Goal: Task Accomplishment & Management: Manage account settings

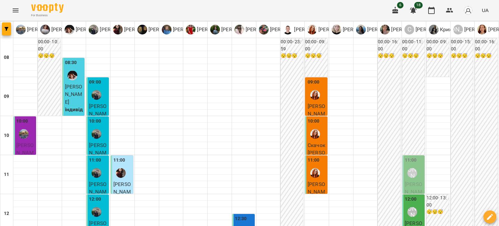
scroll to position [260, 0]
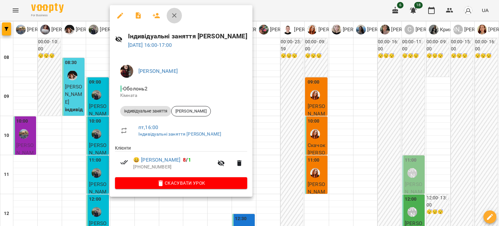
click at [173, 17] on icon "button" at bounding box center [174, 15] width 5 height 5
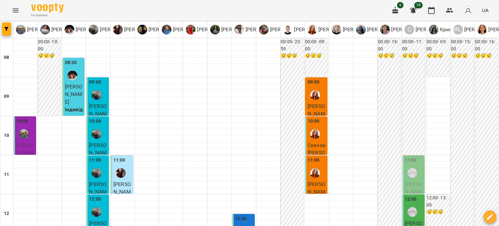
scroll to position [292, 0]
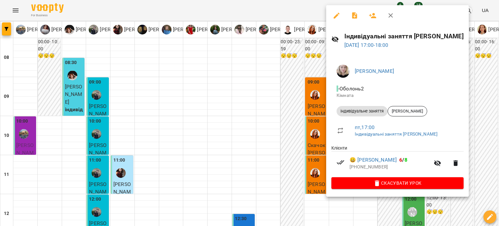
click at [393, 18] on icon "button" at bounding box center [391, 16] width 8 height 8
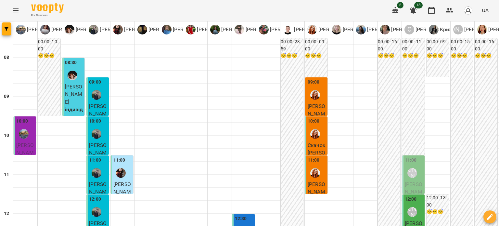
scroll to position [325, 0]
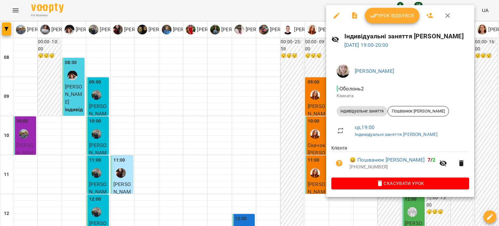
click at [447, 17] on icon "button" at bounding box center [448, 16] width 8 height 8
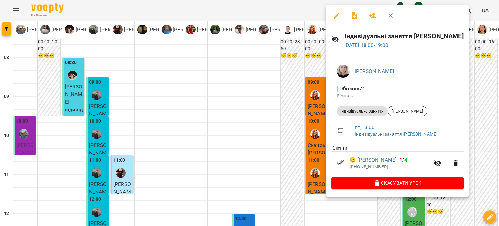
click at [395, 17] on button "button" at bounding box center [391, 16] width 16 height 16
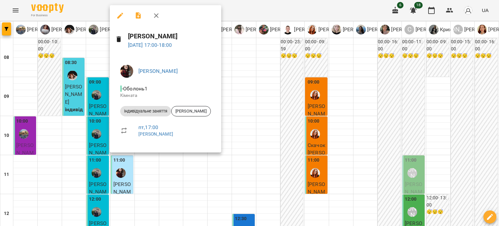
click at [158, 17] on icon "button" at bounding box center [156, 15] width 5 height 5
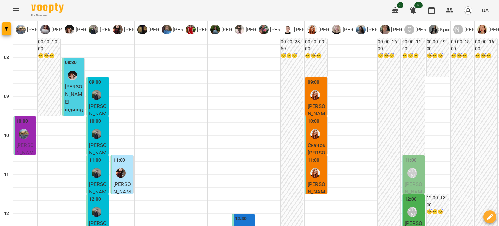
scroll to position [357, 0]
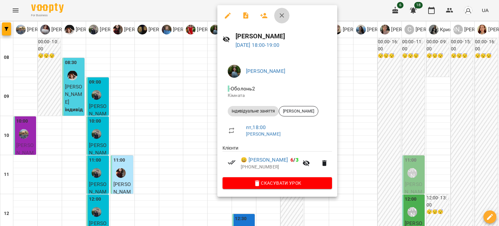
click at [284, 17] on icon "button" at bounding box center [282, 16] width 8 height 8
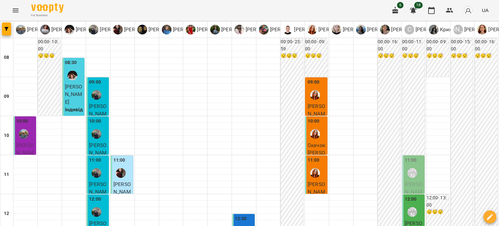
scroll to position [292, 0]
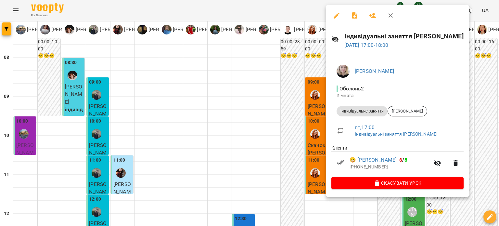
click at [391, 18] on icon "button" at bounding box center [391, 16] width 8 height 8
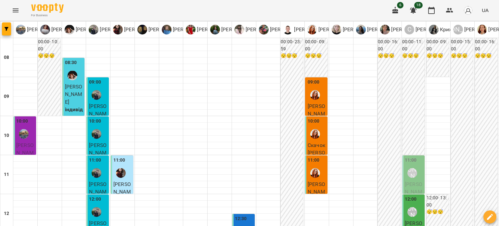
scroll to position [325, 0]
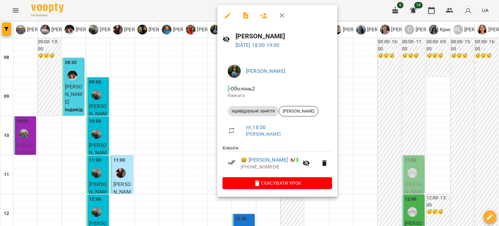
click at [283, 18] on icon "button" at bounding box center [282, 16] width 8 height 8
